Goal: Task Accomplishment & Management: Complete application form

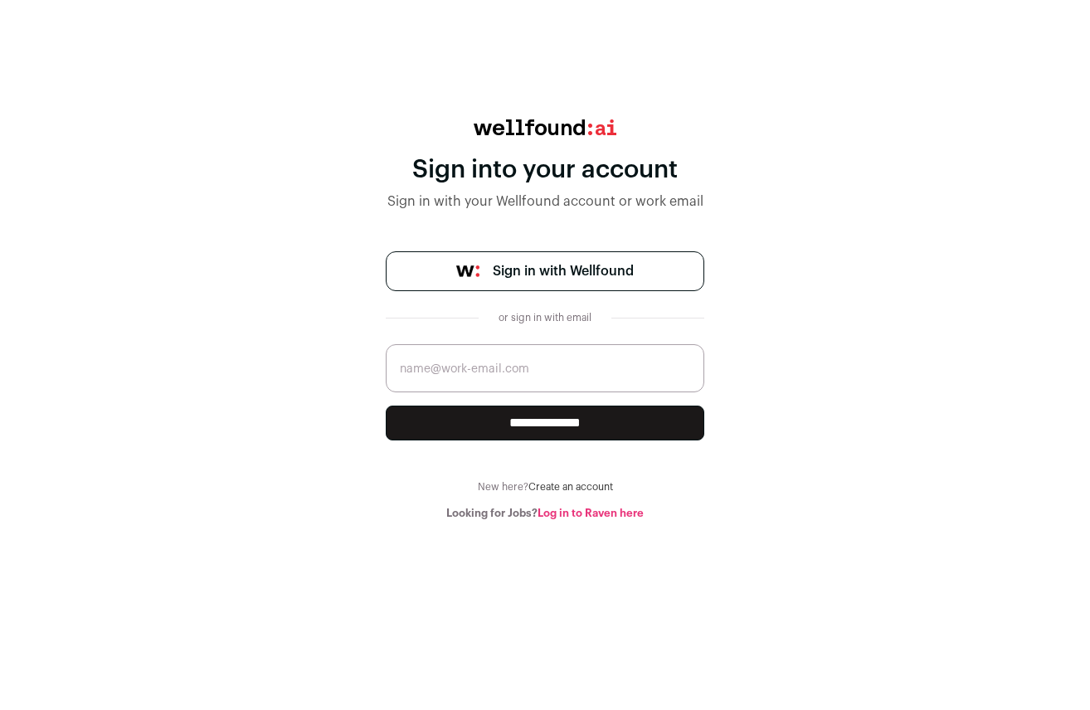
click at [594, 272] on span "Sign in with Wellfound" at bounding box center [563, 271] width 141 height 20
click at [447, 371] on input "email" at bounding box center [545, 368] width 319 height 48
type input "[PERSON_NAME][EMAIL_ADDRESS][DOMAIN_NAME]"
click at [546, 426] on input "**********" at bounding box center [545, 423] width 319 height 35
